Goal: Use online tool/utility: Utilize a website feature to perform a specific function

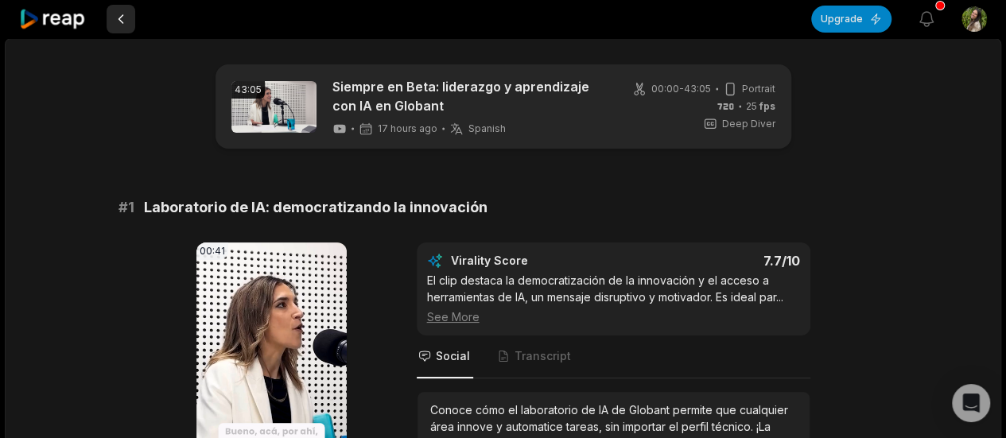
click at [116, 18] on button at bounding box center [121, 19] width 29 height 29
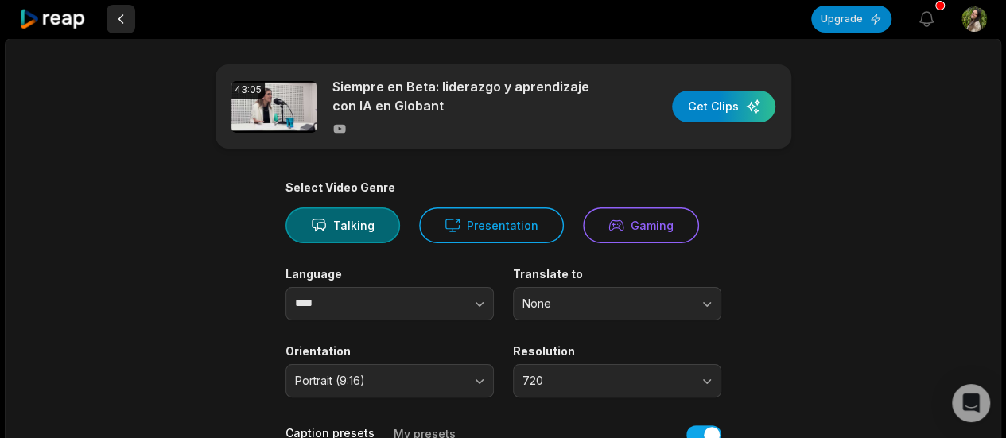
click at [118, 14] on button at bounding box center [121, 19] width 29 height 29
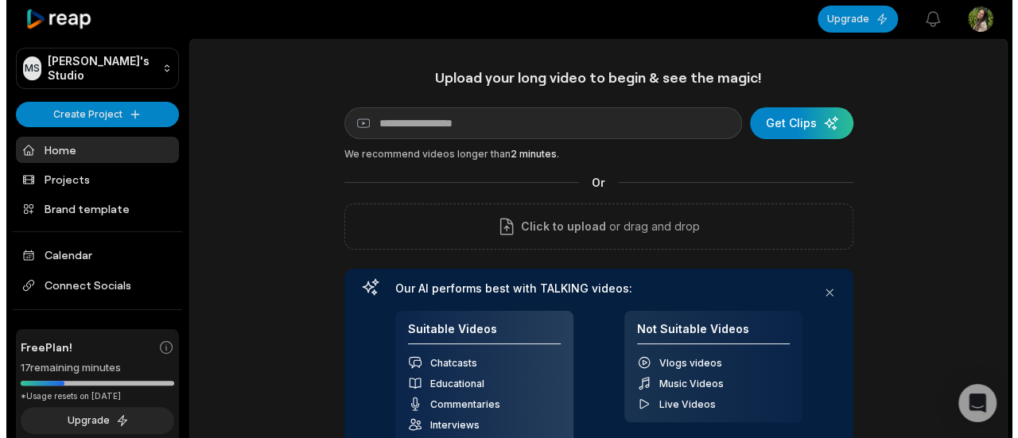
scroll to position [159, 0]
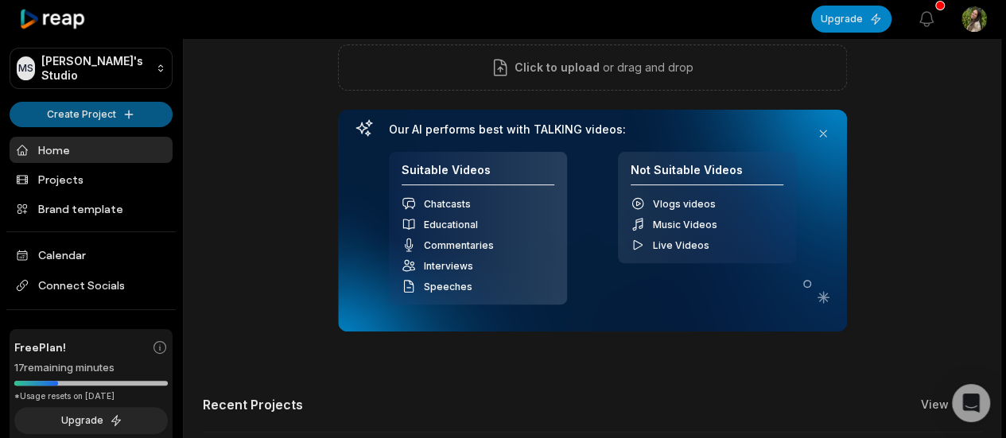
click at [136, 123] on html "MS Mariana's Studio Create Project Home Projects Brand template Calendar Connec…" at bounding box center [503, 60] width 1006 height 438
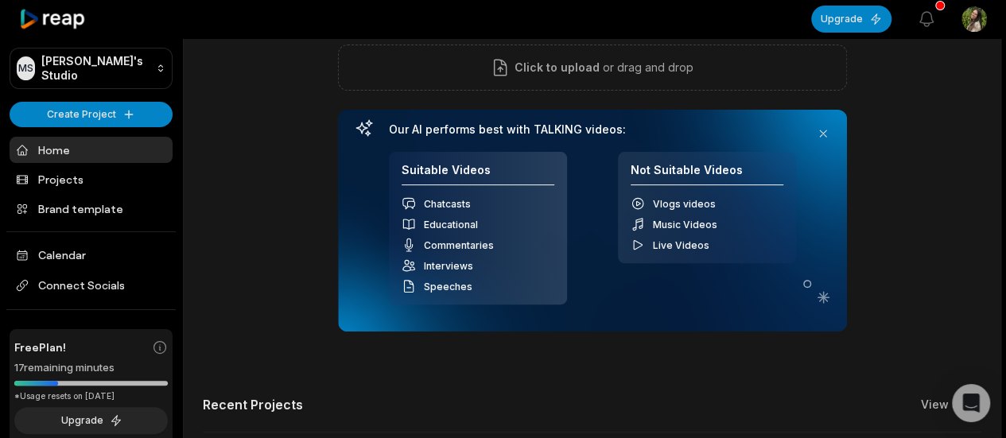
click at [126, 115] on html "MS Mariana's Studio Create Project Home Projects Brand template Calendar Connec…" at bounding box center [503, 60] width 1006 height 438
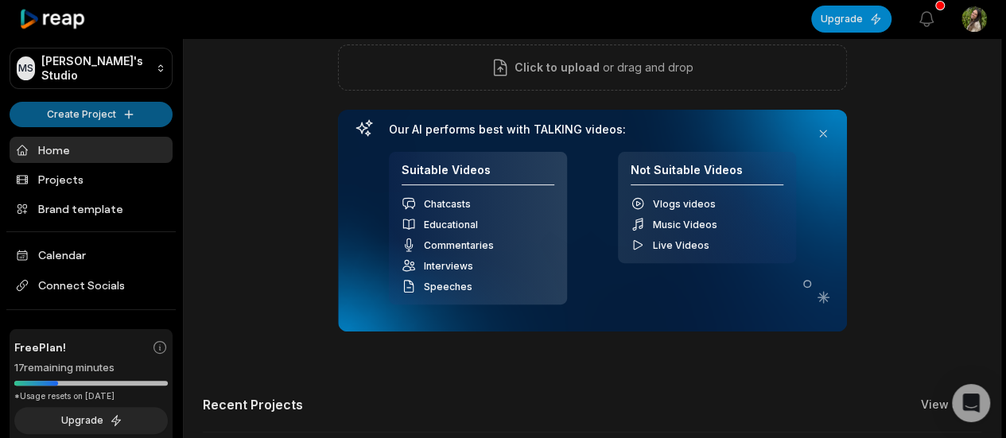
click at [123, 117] on html "MS Mariana's Studio Create Project Home Projects Brand template Calendar Connec…" at bounding box center [503, 60] width 1006 height 438
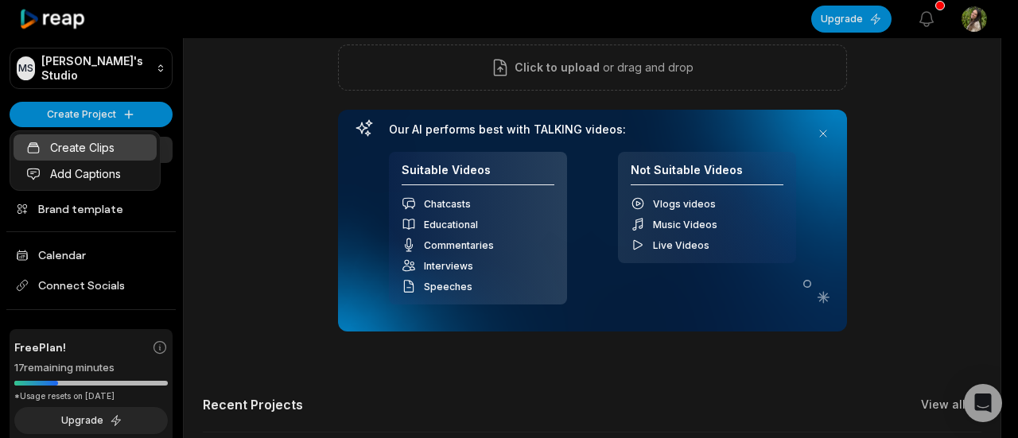
click at [118, 141] on link "Create Clips" at bounding box center [85, 147] width 143 height 26
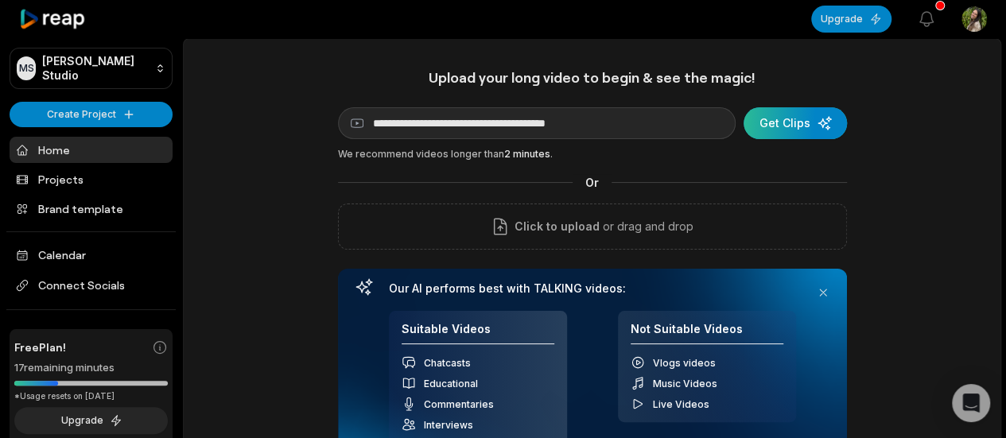
type input "**********"
click at [811, 131] on div "submit" at bounding box center [794, 123] width 103 height 32
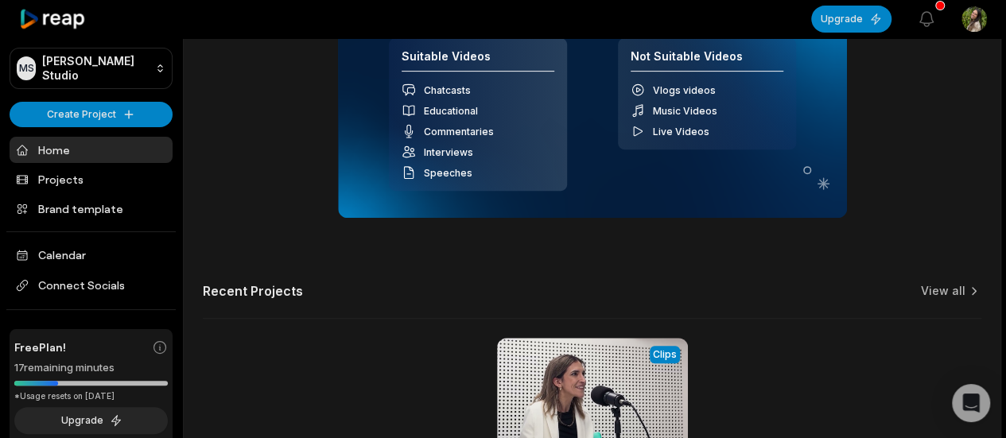
scroll to position [342, 0]
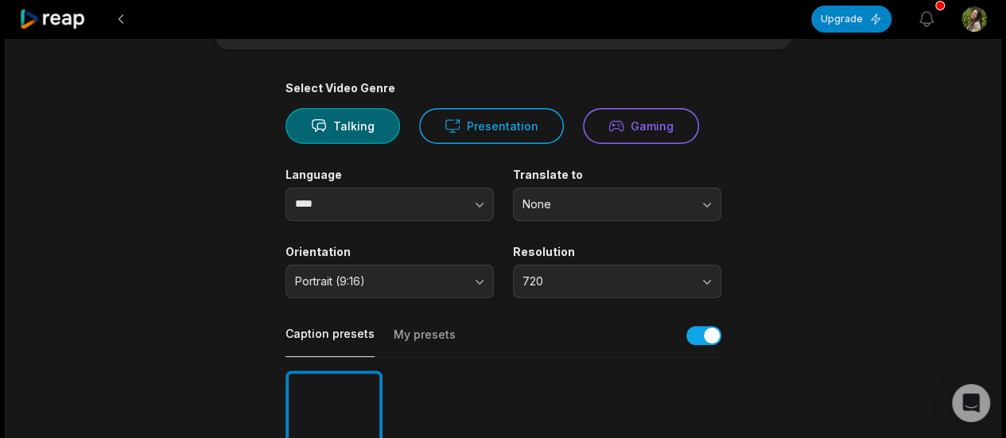
scroll to position [99, 0]
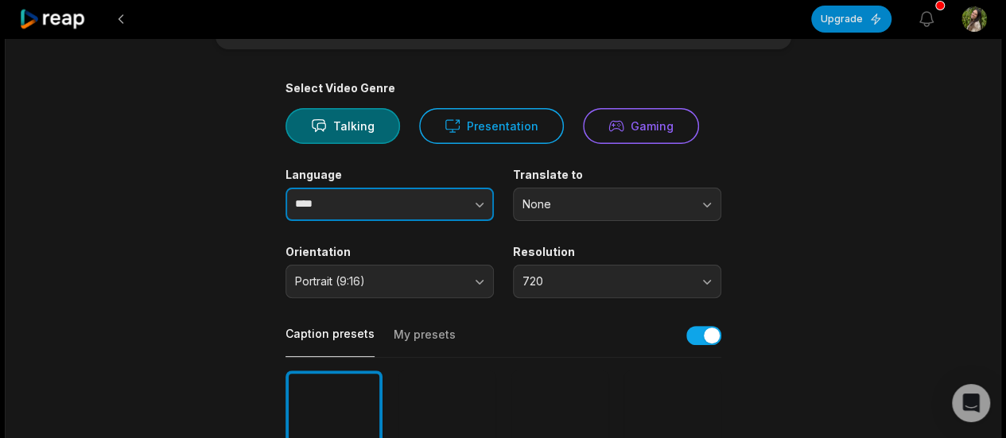
click at [464, 204] on button "button" at bounding box center [447, 204] width 91 height 33
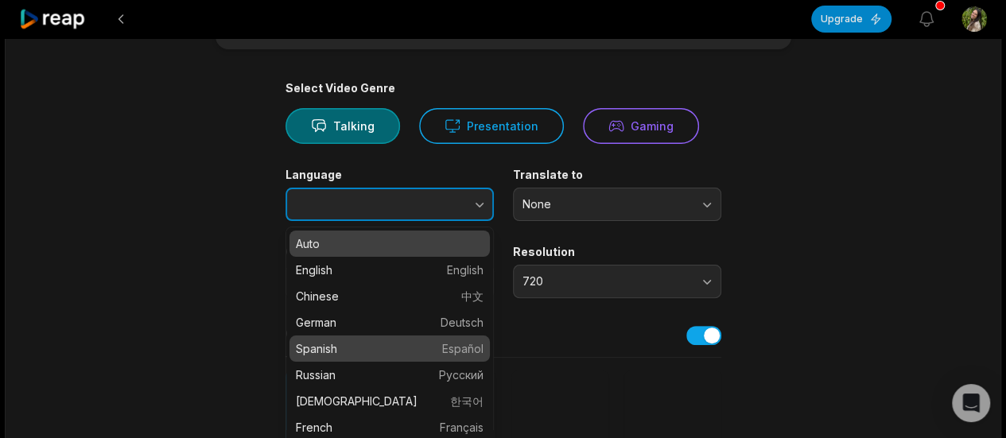
type input "*******"
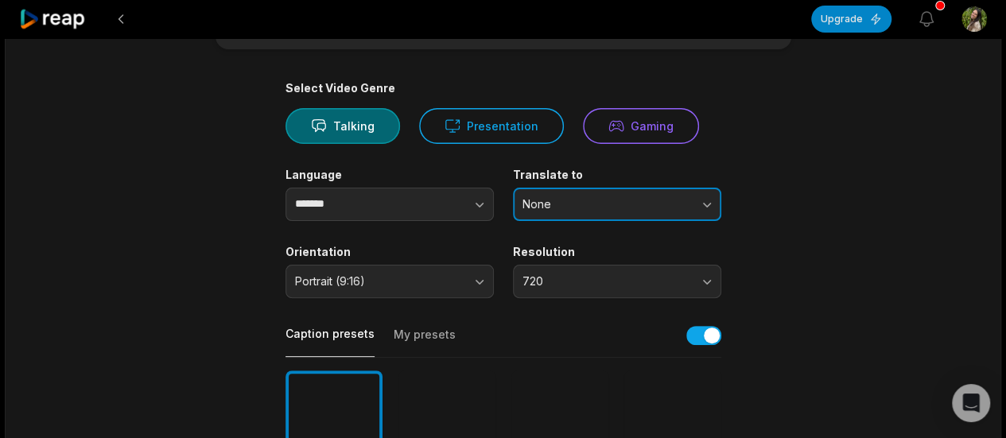
click at [584, 193] on button "None" at bounding box center [617, 204] width 208 height 33
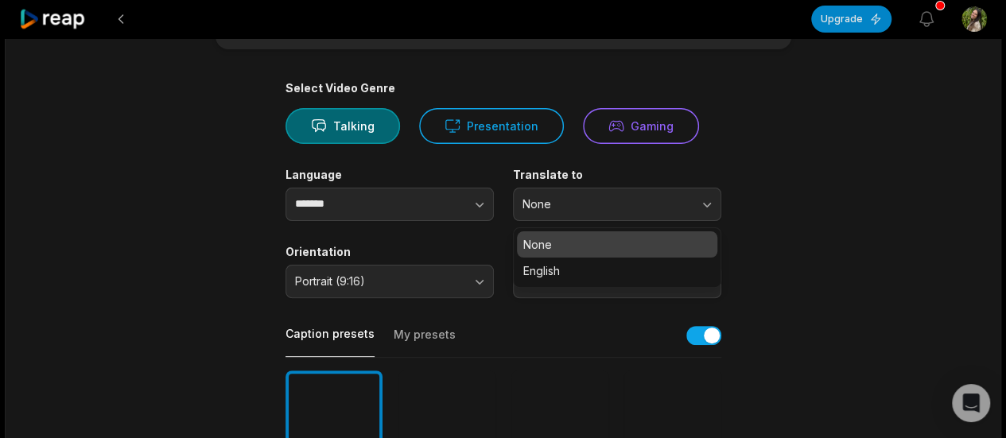
click at [410, 259] on div "Orientation Portrait (9:16)" at bounding box center [389, 271] width 208 height 53
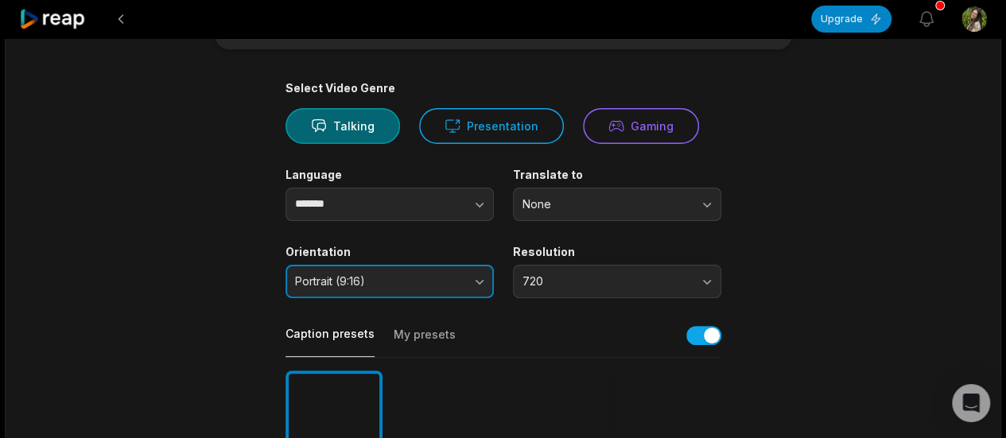
click at [416, 271] on button "Portrait (9:16)" at bounding box center [389, 281] width 208 height 33
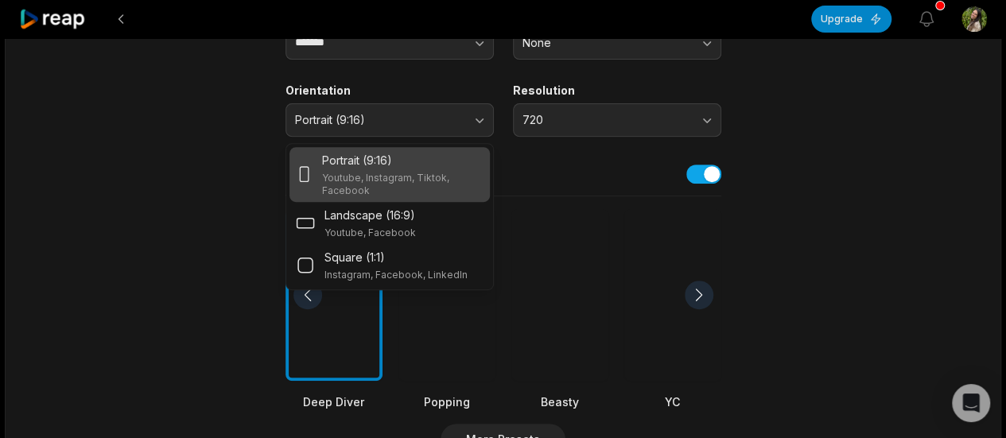
scroll to position [262, 0]
click at [558, 168] on div "Caption presets My presets" at bounding box center [503, 178] width 436 height 36
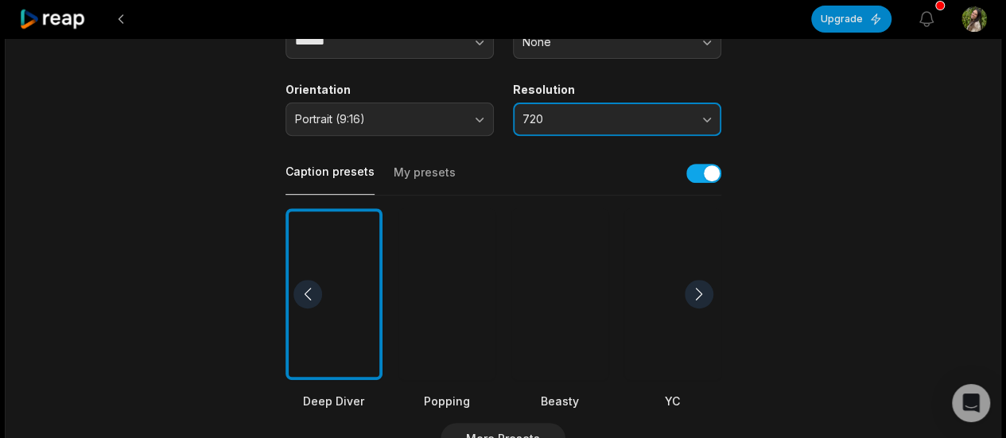
click at [577, 117] on span "720" at bounding box center [605, 119] width 167 height 14
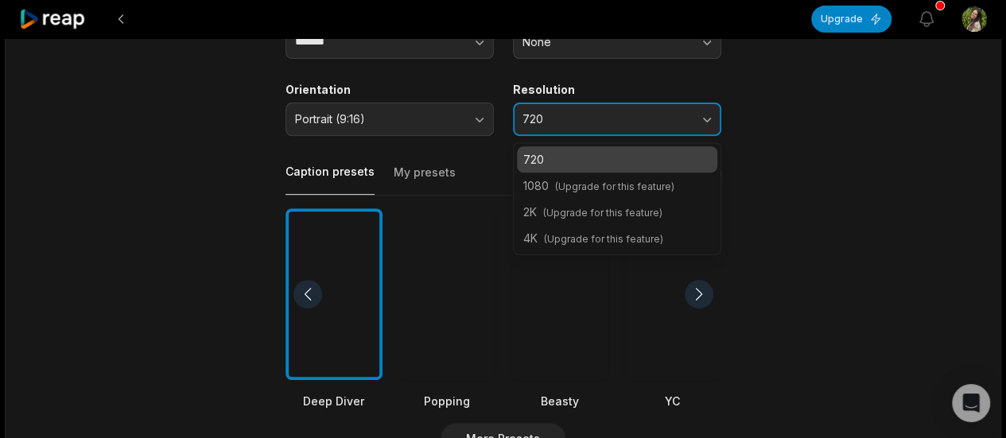
click at [577, 117] on span "720" at bounding box center [605, 119] width 167 height 14
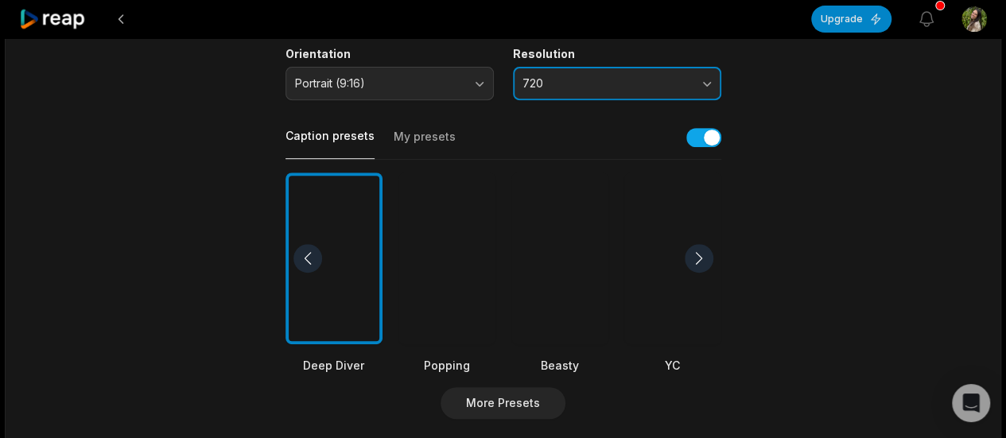
scroll to position [0, 0]
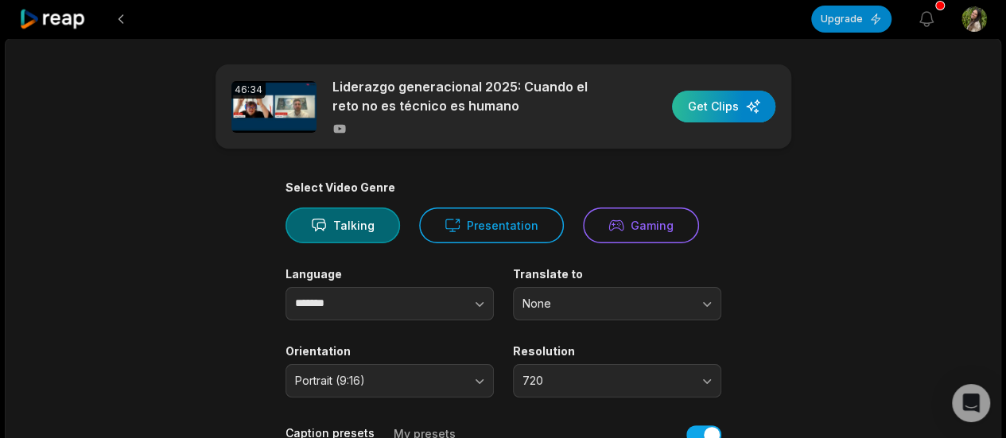
click at [728, 115] on div "button" at bounding box center [723, 107] width 103 height 32
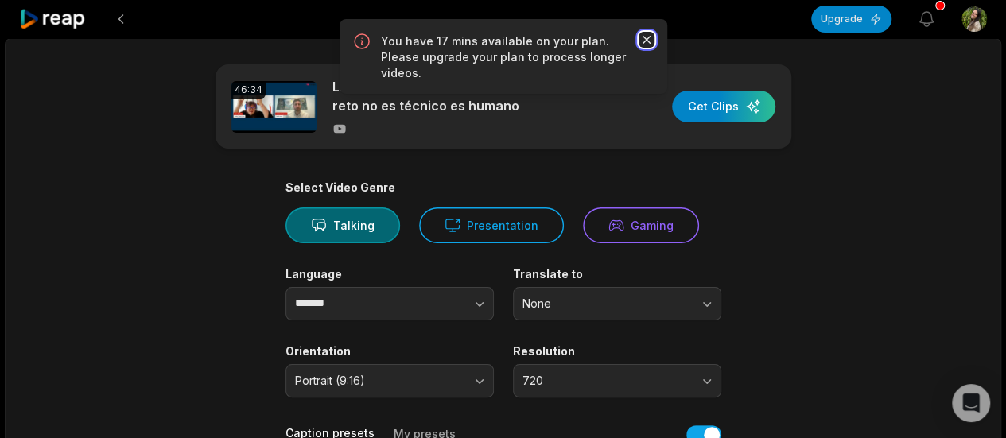
click at [646, 45] on icon "button" at bounding box center [647, 40] width 16 height 16
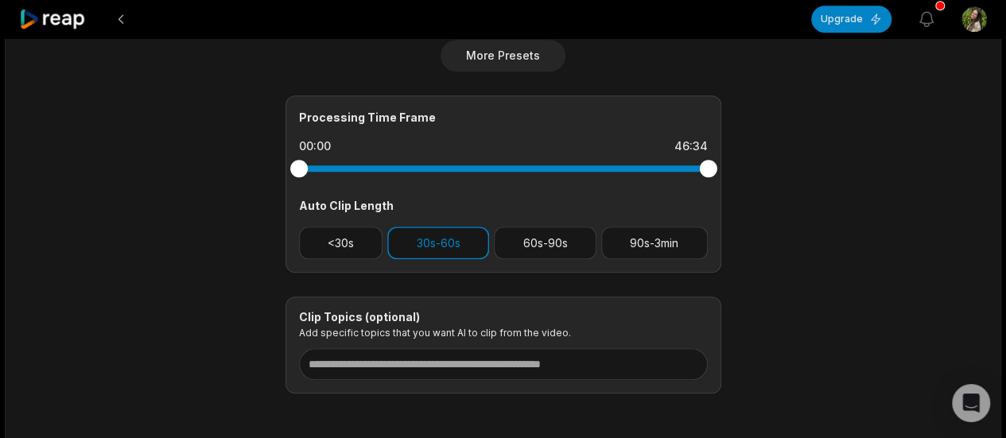
scroll to position [666, 0]
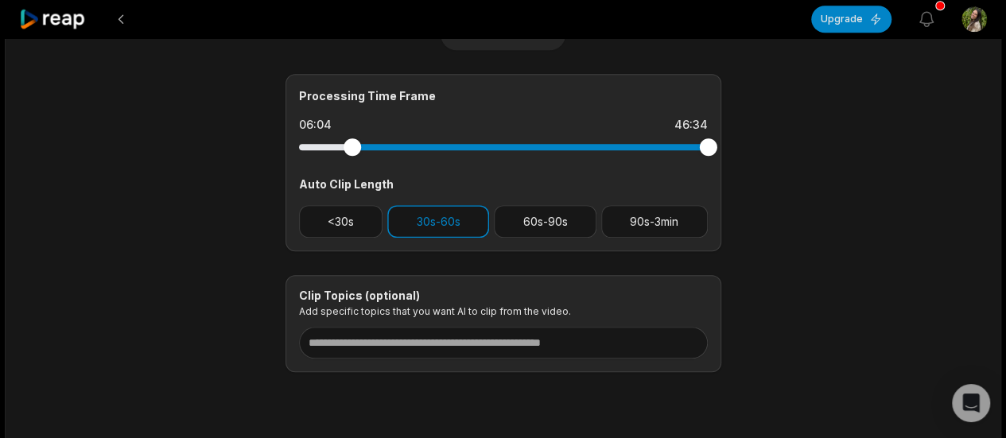
drag, startPoint x: 297, startPoint y: 149, endPoint x: 351, endPoint y: 149, distance: 54.1
click at [351, 149] on div at bounding box center [352, 146] width 17 height 17
click at [348, 149] on div at bounding box center [348, 146] width 17 height 17
drag, startPoint x: 709, startPoint y: 138, endPoint x: 620, endPoint y: 165, distance: 92.3
click at [620, 165] on div "Processing Time Frame 05:42 36:39 Auto Clip Length <30s 30s-60s 60s-90s 90s-3min" at bounding box center [503, 162] width 436 height 177
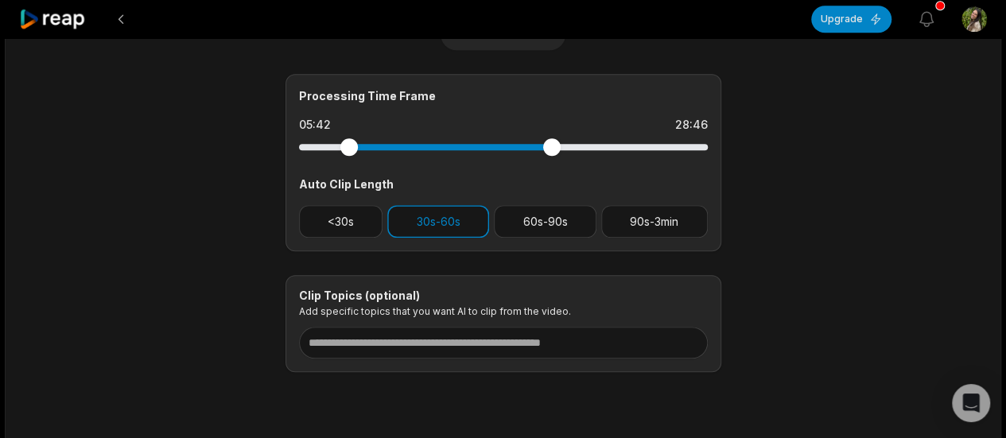
drag, startPoint x: 621, startPoint y: 144, endPoint x: 551, endPoint y: 151, distance: 70.3
click at [551, 151] on div at bounding box center [550, 146] width 17 height 17
drag, startPoint x: 549, startPoint y: 151, endPoint x: 453, endPoint y: 147, distance: 95.5
click at [453, 147] on div at bounding box center [453, 146] width 17 height 17
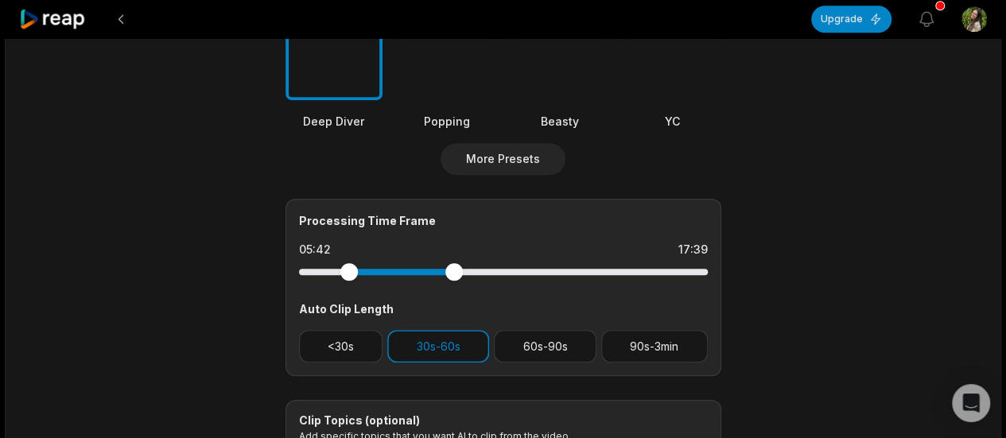
scroll to position [541, 0]
drag, startPoint x: 351, startPoint y: 271, endPoint x: 361, endPoint y: 270, distance: 9.7
click at [361, 270] on div at bounding box center [361, 272] width 17 height 17
drag, startPoint x: 450, startPoint y: 269, endPoint x: 509, endPoint y: 270, distance: 58.9
click at [509, 270] on div at bounding box center [509, 272] width 17 height 17
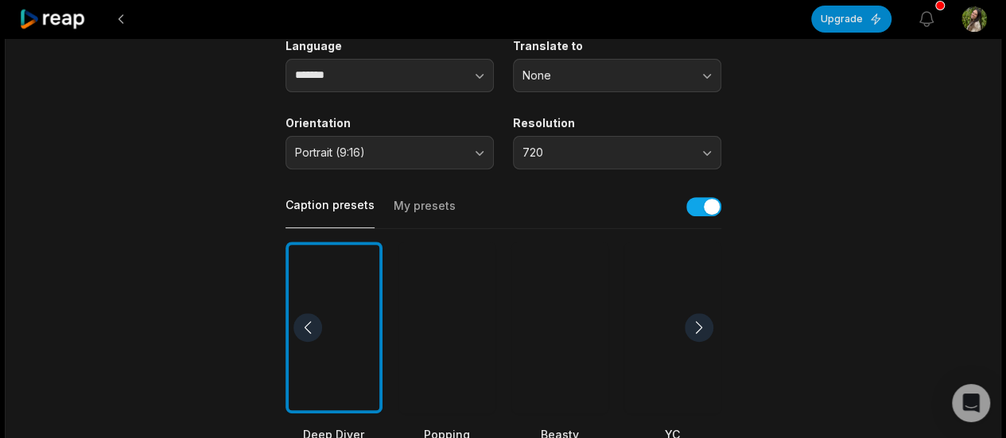
scroll to position [0, 0]
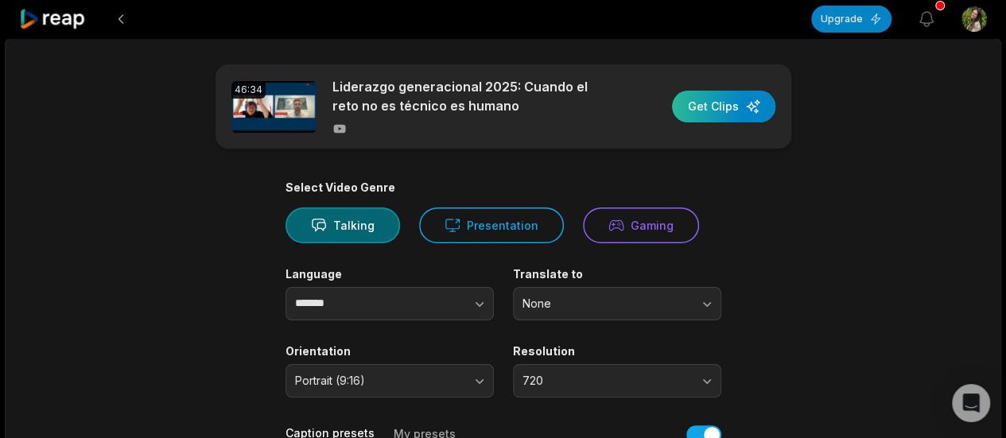
click at [736, 100] on div "button" at bounding box center [723, 107] width 103 height 32
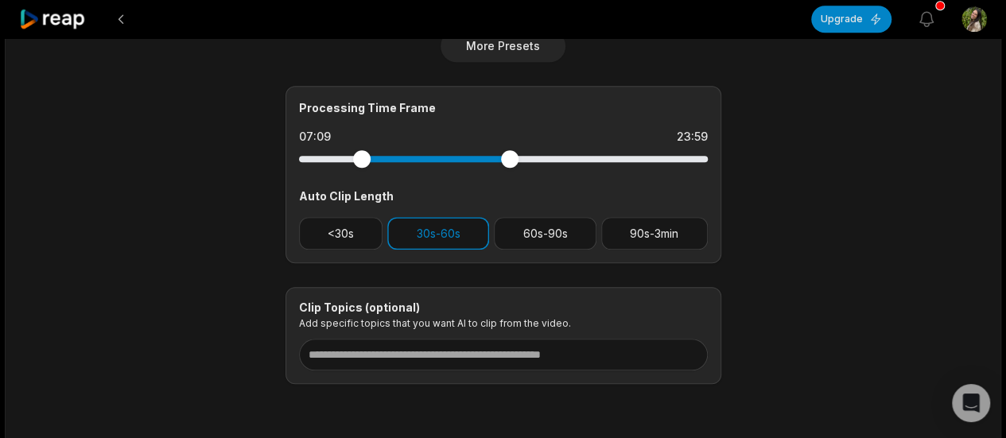
scroll to position [712, 0]
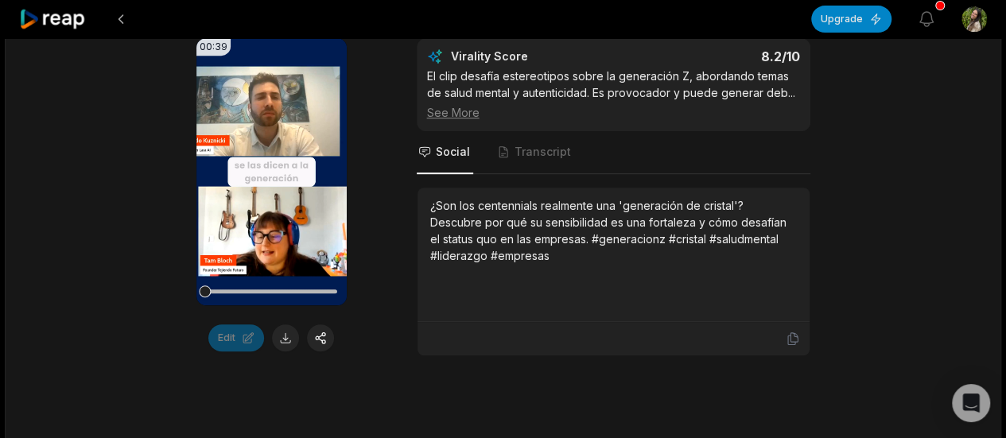
scroll to position [316, 0]
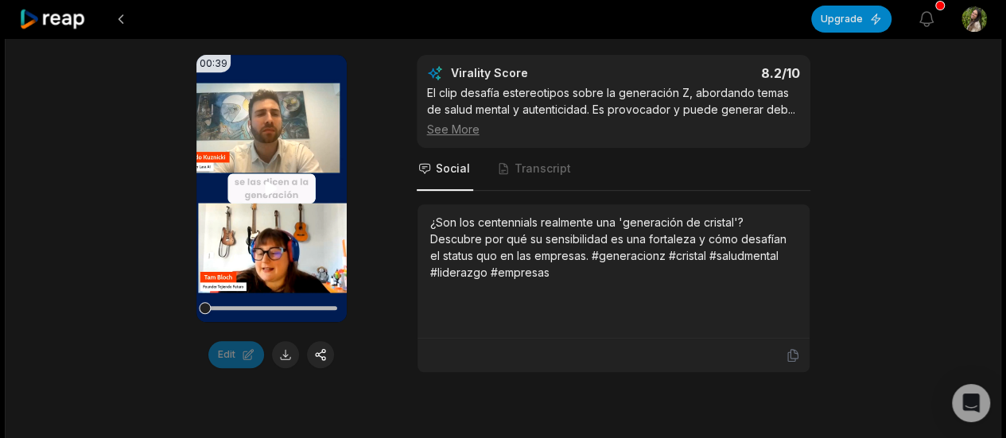
click at [242, 244] on video "Your browser does not support mp4 format." at bounding box center [271, 188] width 150 height 267
click at [256, 265] on video "Your browser does not support mp4 format." at bounding box center [271, 188] width 150 height 267
click at [294, 169] on video "Your browser does not support mp4 format." at bounding box center [271, 188] width 150 height 267
click at [539, 172] on span "Transcript" at bounding box center [542, 169] width 56 height 16
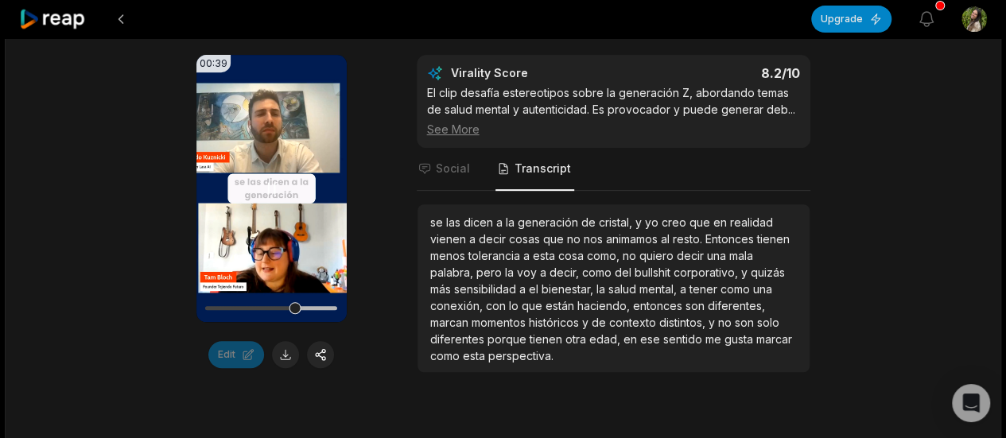
click at [215, 255] on video "Your browser does not support mp4 format." at bounding box center [271, 188] width 150 height 267
